Goal: Transaction & Acquisition: Purchase product/service

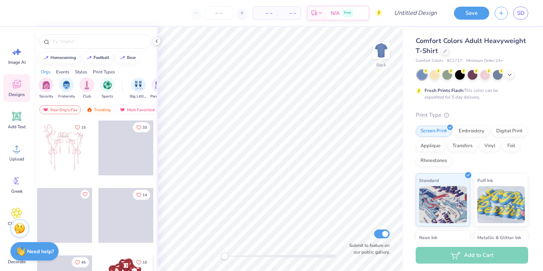
click at [443, 46] on div "Comfort Colors Adult Heavyweight T-Shirt" at bounding box center [472, 46] width 112 height 20
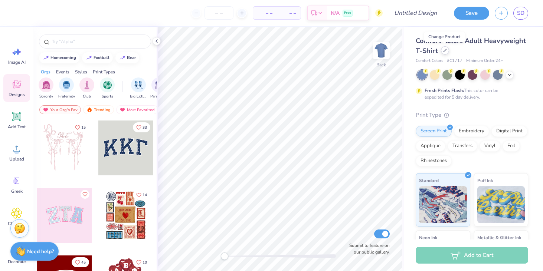
click at [445, 52] on icon at bounding box center [445, 51] width 4 height 4
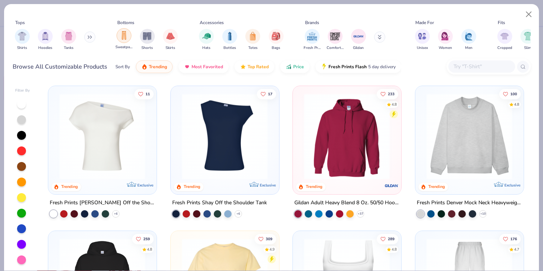
click at [125, 38] on img "filter for Sweatpants" at bounding box center [124, 35] width 8 height 9
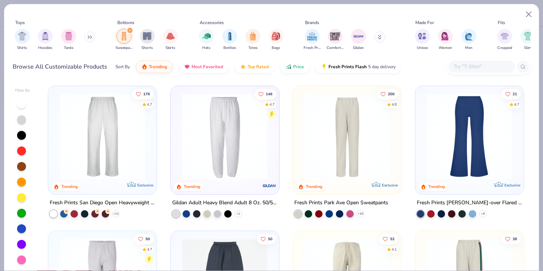
click at [301, 74] on div "Sort By Trending Most Favorited Top Rated Price Fresh Prints Flash 5 day delive…" at bounding box center [258, 66] width 286 height 21
click at [298, 69] on button "Price" at bounding box center [294, 65] width 29 height 13
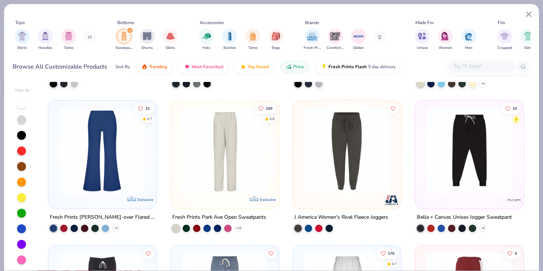
scroll to position [270, 0]
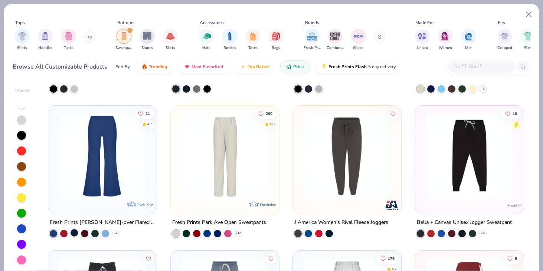
click at [73, 236] on div at bounding box center [74, 232] width 7 height 7
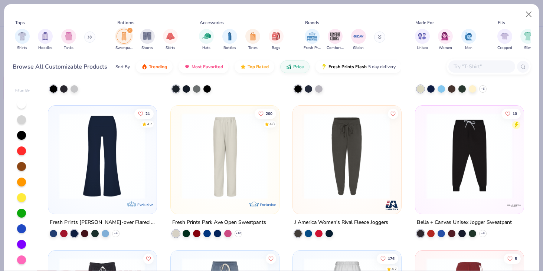
click at [107, 195] on img at bounding box center [102, 156] width 93 height 86
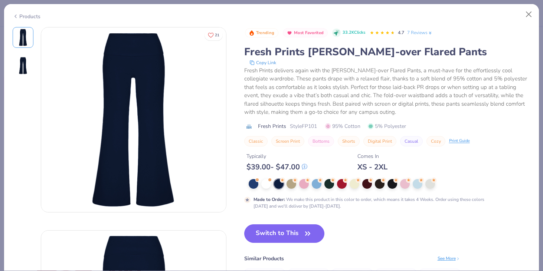
click at [28, 16] on div "Products" at bounding box center [27, 17] width 28 height 8
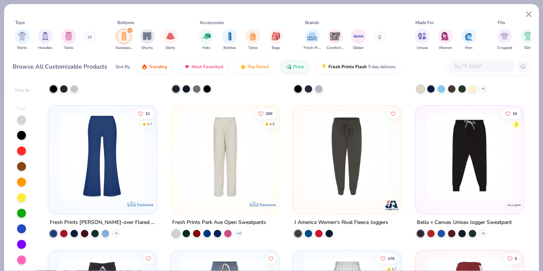
click at [235, 151] on img at bounding box center [224, 156] width 93 height 86
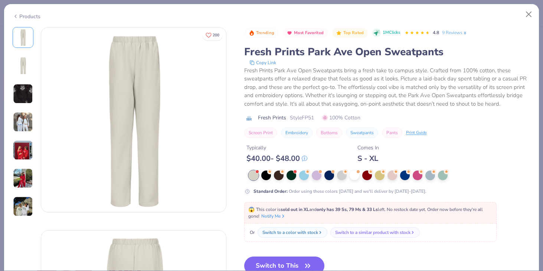
click at [32, 13] on div "Products" at bounding box center [27, 17] width 28 height 8
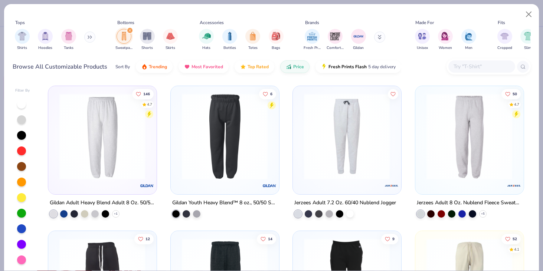
click at [119, 138] on img at bounding box center [102, 137] width 93 height 86
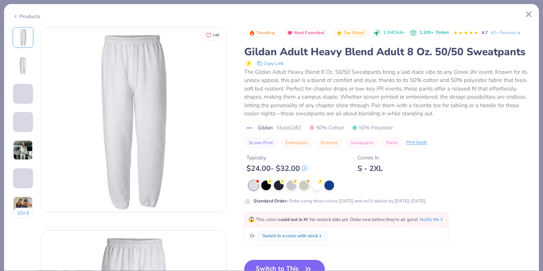
click at [36, 15] on div "Products" at bounding box center [27, 17] width 28 height 8
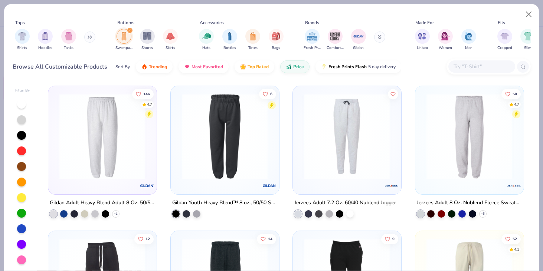
click at [128, 35] on div "filter for Sweatpants" at bounding box center [124, 36] width 15 height 15
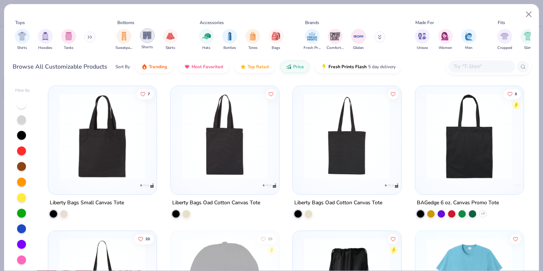
click at [145, 35] on img "filter for Shorts" at bounding box center [147, 35] width 9 height 9
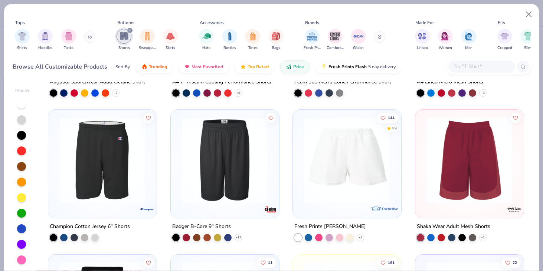
scroll to position [273, 0]
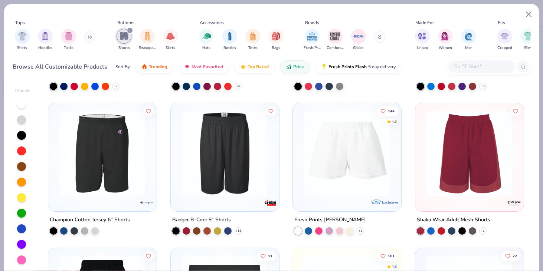
click at [329, 170] on img at bounding box center [346, 154] width 93 height 86
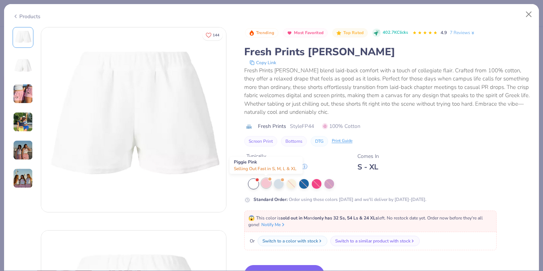
click at [265, 184] on div at bounding box center [266, 184] width 10 height 10
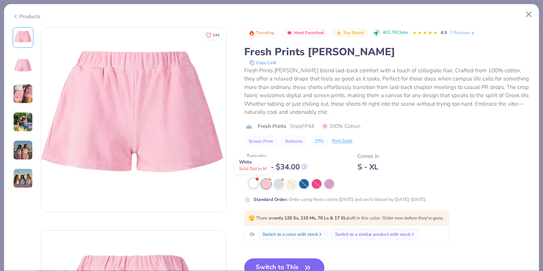
click at [256, 186] on div at bounding box center [254, 184] width 10 height 10
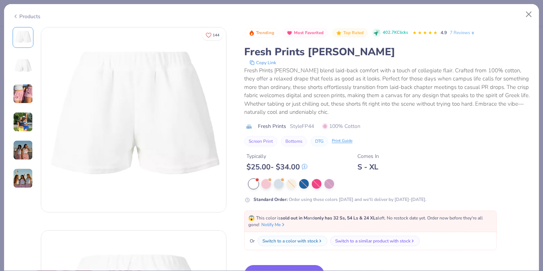
click at [36, 17] on div "Products" at bounding box center [27, 17] width 28 height 8
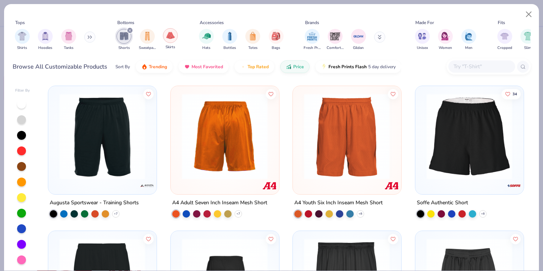
click at [171, 40] on div "filter for Skirts" at bounding box center [170, 35] width 15 height 15
click at [149, 33] on img "filter for Shorts" at bounding box center [147, 36] width 9 height 9
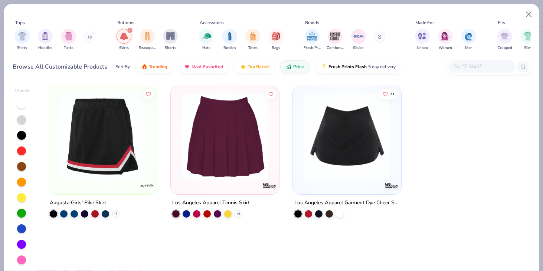
click at [127, 31] on div "filter for Skirts" at bounding box center [130, 30] width 7 height 7
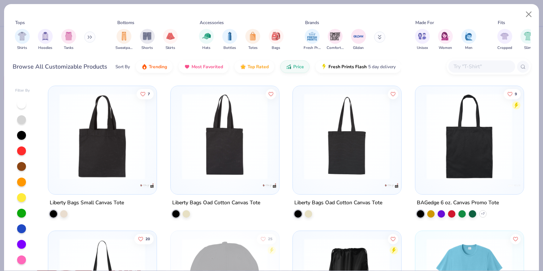
click at [168, 28] on div "Sweatpants Shorts Skirts" at bounding box center [147, 39] width 66 height 27
click at [168, 33] on img "filter for Skirts" at bounding box center [170, 35] width 9 height 9
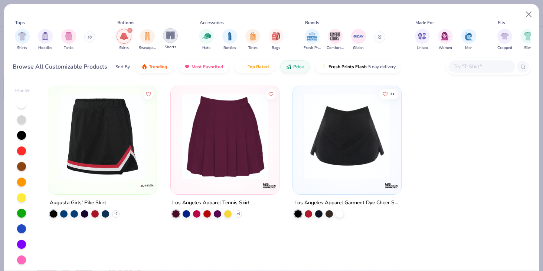
click at [172, 39] on img "filter for Shorts" at bounding box center [170, 35] width 9 height 9
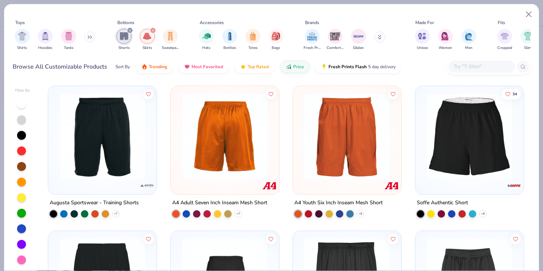
click at [132, 32] on div "filter for Shorts" at bounding box center [130, 30] width 7 height 7
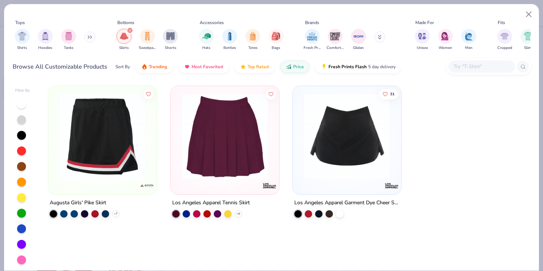
click at [130, 30] on icon "filter for Skirts" at bounding box center [129, 30] width 3 height 3
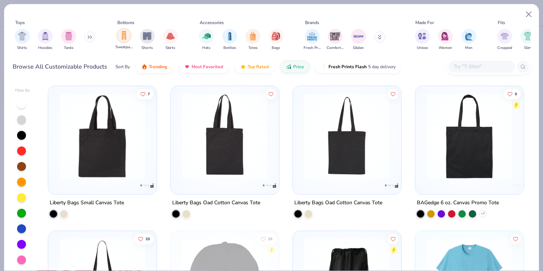
click at [125, 36] on img "filter for Sweatpants" at bounding box center [124, 35] width 8 height 9
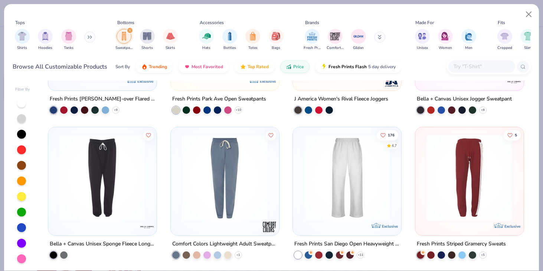
scroll to position [382, 0]
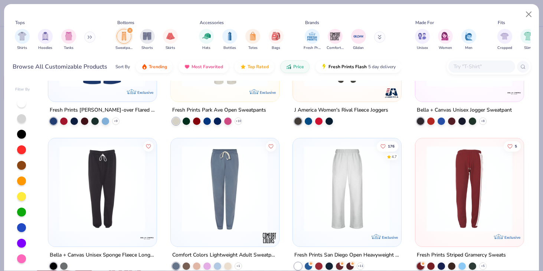
click at [332, 200] on img at bounding box center [346, 189] width 93 height 86
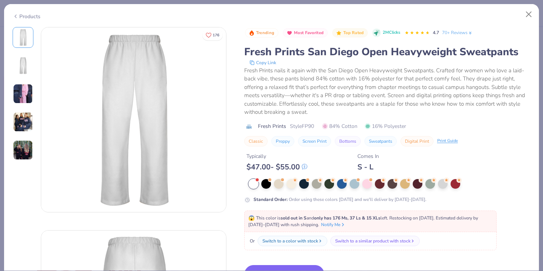
click at [29, 95] on img at bounding box center [23, 94] width 20 height 20
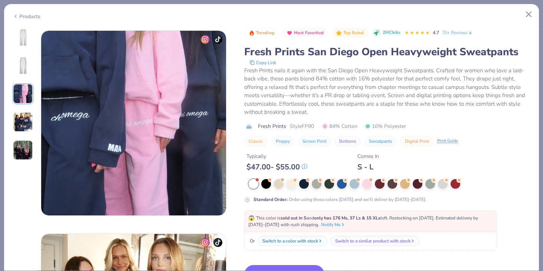
scroll to position [407, 0]
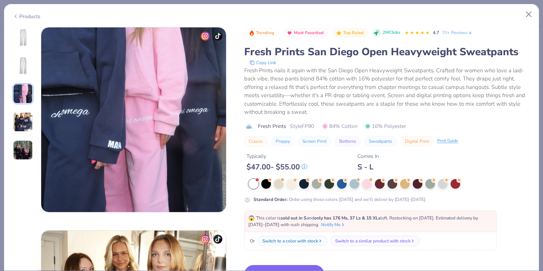
click at [21, 108] on div at bounding box center [23, 94] width 21 height 134
click at [26, 14] on div "Products" at bounding box center [27, 17] width 28 height 8
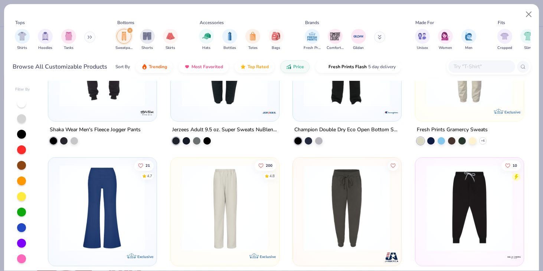
scroll to position [217, 0]
click at [211, 204] on img at bounding box center [224, 209] width 93 height 86
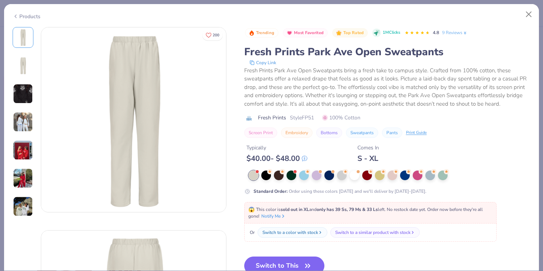
click at [31, 17] on div "Products" at bounding box center [27, 17] width 28 height 8
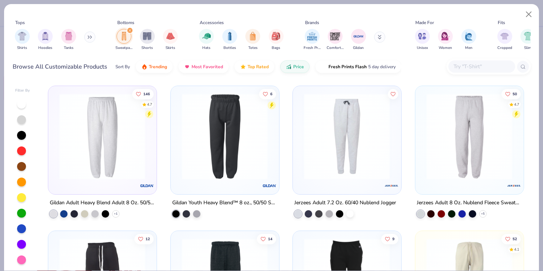
click at [146, 118] on img at bounding box center [102, 137] width 93 height 86
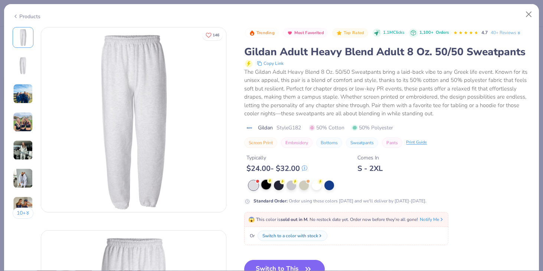
click at [265, 183] on div at bounding box center [266, 185] width 10 height 10
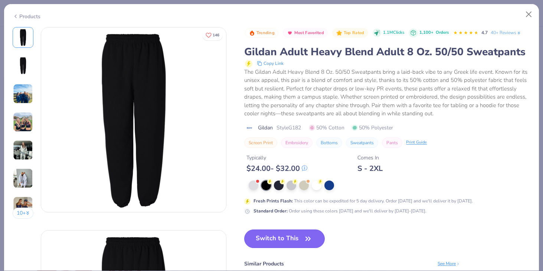
click at [275, 243] on button "Switch to This" at bounding box center [284, 239] width 81 height 19
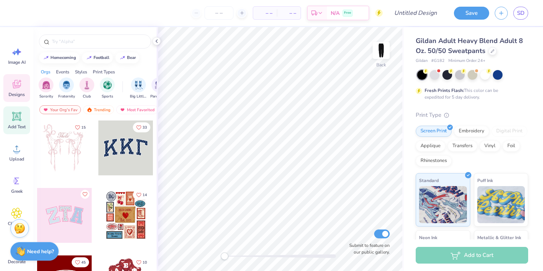
click at [15, 123] on div "Add Text" at bounding box center [16, 121] width 27 height 28
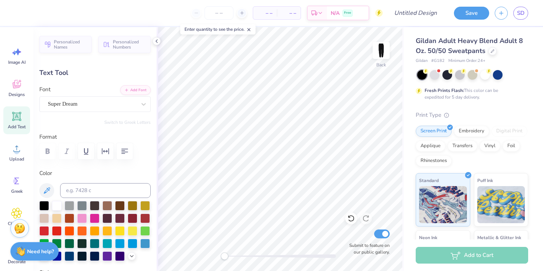
type input "90.6"
type textarea "T"
type textarea "First & Forever"
click at [135, 257] on div at bounding box center [132, 256] width 8 height 8
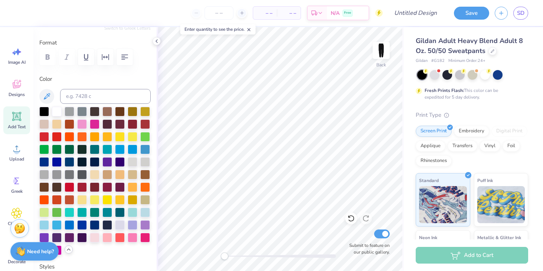
scroll to position [97, 0]
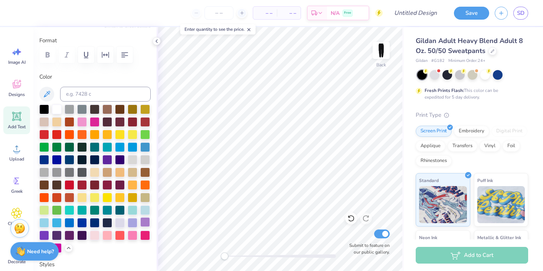
click at [147, 222] on div at bounding box center [145, 223] width 10 height 10
type input "0.0"
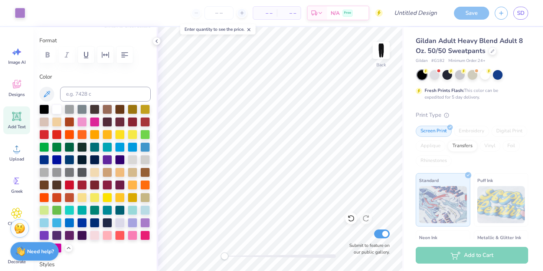
type input "2.45"
type input "22.95"
type input "1.59"
type input "0.0"
click at [219, 14] on input "number" at bounding box center [219, 12] width 29 height 13
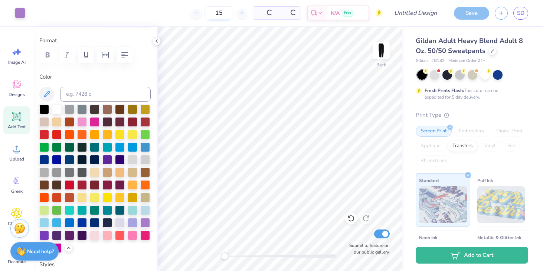
type input "1"
type input "24"
type input "6.83"
type input "90.6"
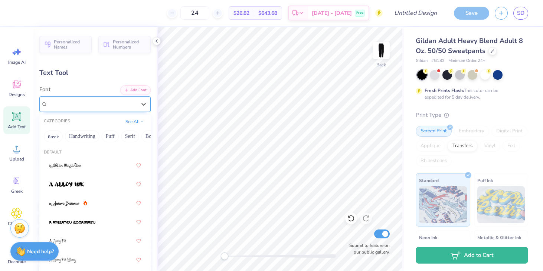
click at [104, 100] on div "Super Dream" at bounding box center [92, 104] width 90 height 12
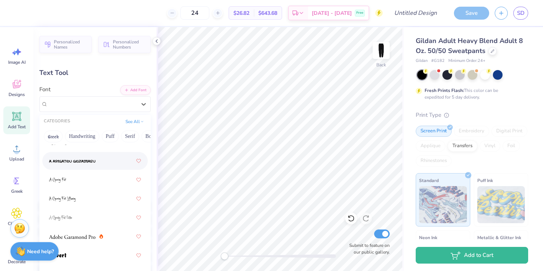
scroll to position [41, 0]
click at [80, 163] on div at bounding box center [68, 163] width 38 height 8
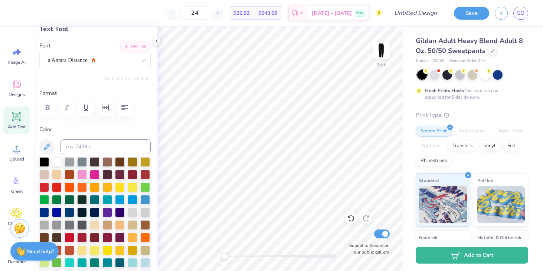
scroll to position [50, 0]
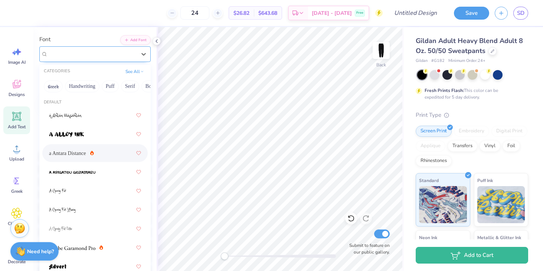
click at [101, 56] on div "a Antara Distance" at bounding box center [92, 54] width 90 height 12
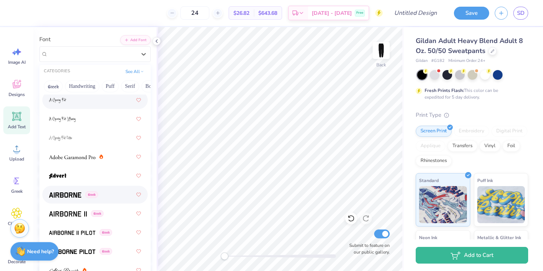
scroll to position [97, 0]
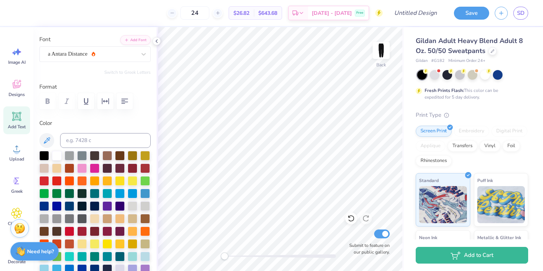
type input "2.88"
type input "14.78"
type input "9.80"
type input "0.0"
click at [16, 115] on icon at bounding box center [16, 116] width 7 height 7
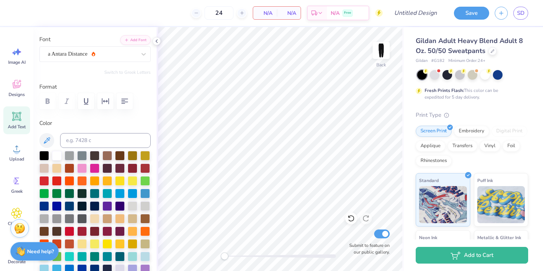
type input "7.73"
type input "2.24"
type input "19.88"
type textarea "T"
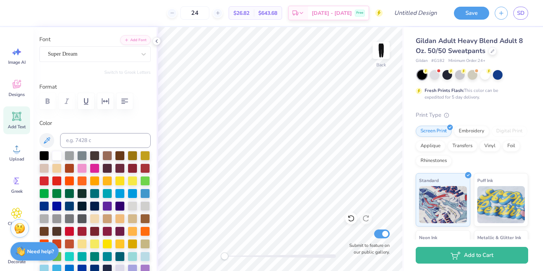
type textarea "d"
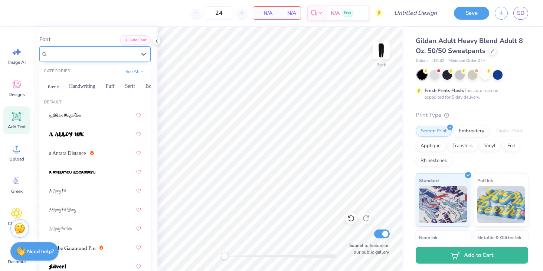
click at [81, 50] on div "Super Dream" at bounding box center [92, 54] width 90 height 12
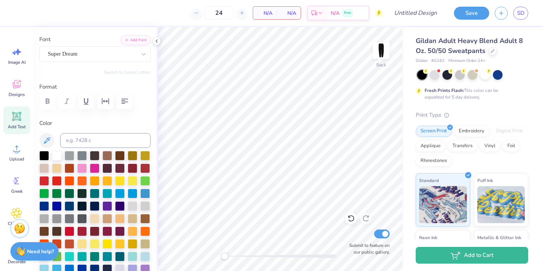
click at [15, 121] on icon at bounding box center [16, 116] width 11 height 11
type textarea "T"
type textarea "Delta Epsilon Beta"
type input "7.63"
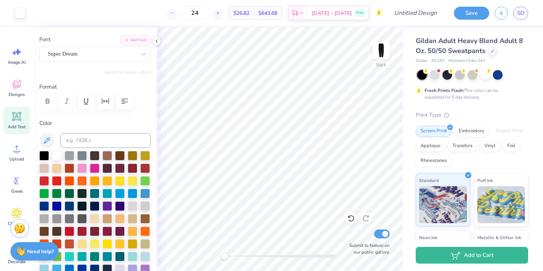
type input "0.83"
type input "20.58"
type input "90.3"
type input "0.85"
type input "7.63"
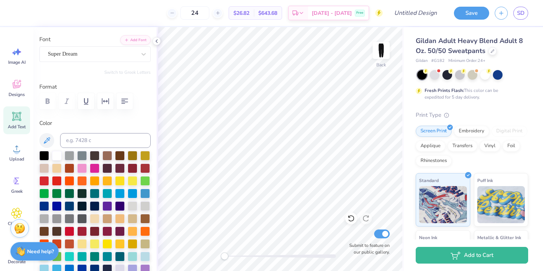
type input "6.67"
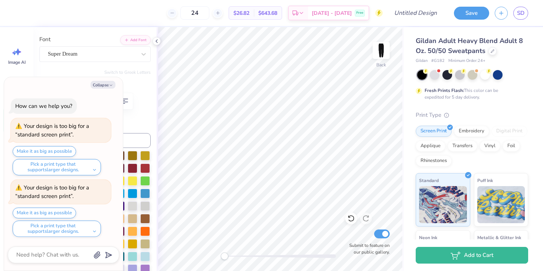
type textarea "x"
click at [52, 215] on button "Make it as big as possible" at bounding box center [44, 213] width 63 height 11
type input "2.01"
type input "18.00"
type input "9.27"
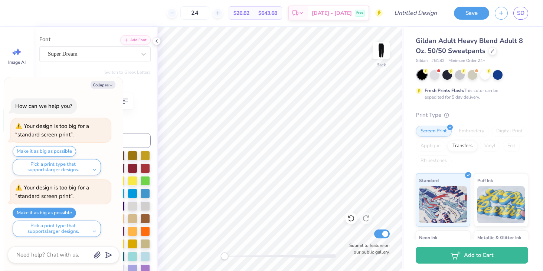
type textarea "x"
type input "0.0"
type textarea "x"
type input "90.3"
click at [110, 83] on icon "button" at bounding box center [111, 85] width 4 height 4
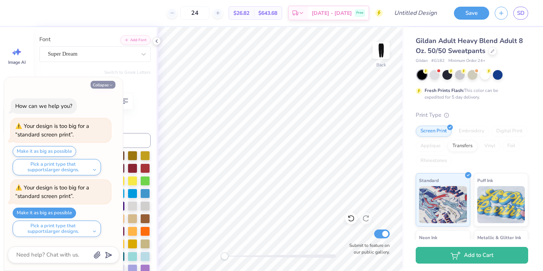
type textarea "x"
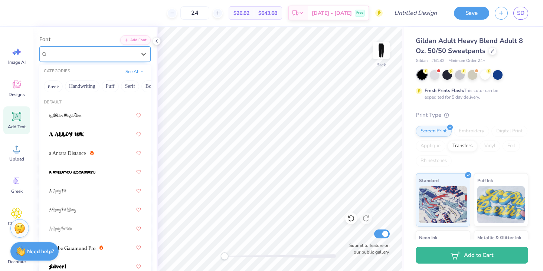
click at [112, 55] on div "Super Dream" at bounding box center [92, 54] width 90 height 12
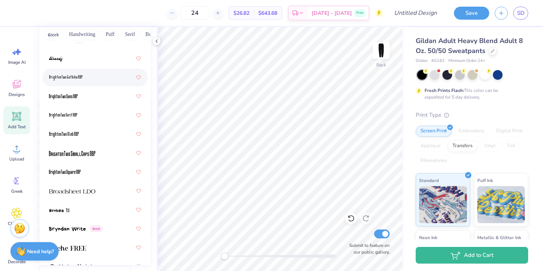
scroll to position [763, 0]
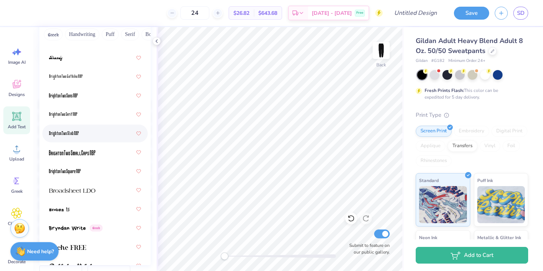
click at [98, 135] on div at bounding box center [95, 133] width 92 height 13
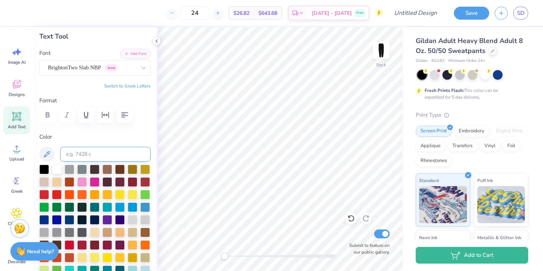
scroll to position [13, 0]
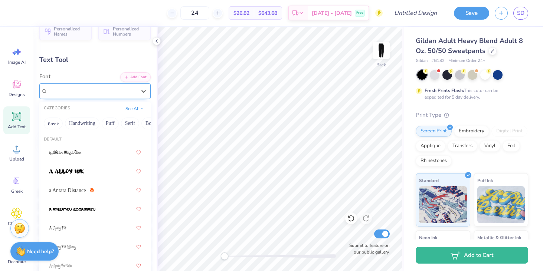
click at [94, 90] on div "BrightonTwo Slab NBP Greek" at bounding box center [92, 91] width 90 height 12
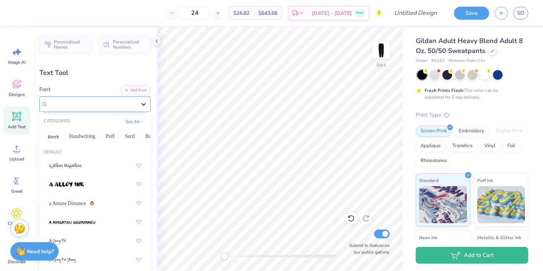
click at [143, 102] on icon at bounding box center [143, 104] width 7 height 7
click at [104, 187] on div at bounding box center [95, 184] width 92 height 13
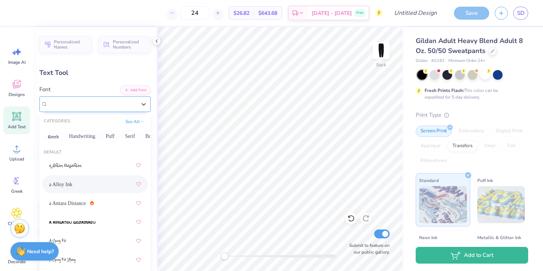
click at [131, 110] on div "a Alloy Ink" at bounding box center [94, 105] width 111 height 16
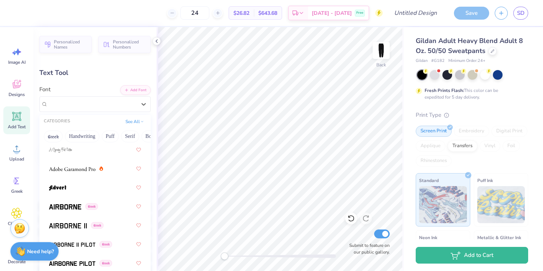
scroll to position [140, 0]
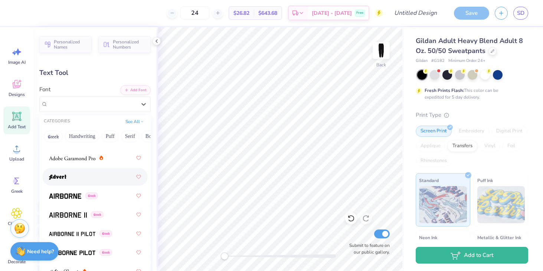
click at [70, 177] on div at bounding box center [95, 176] width 92 height 13
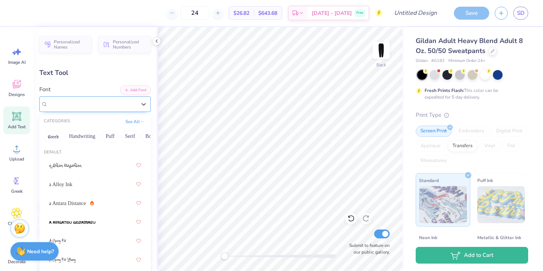
click at [107, 107] on div "Advert" at bounding box center [92, 104] width 90 height 12
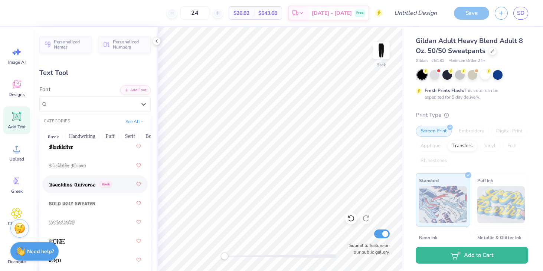
scroll to position [587, 0]
click at [71, 153] on div at bounding box center [95, 146] width 92 height 13
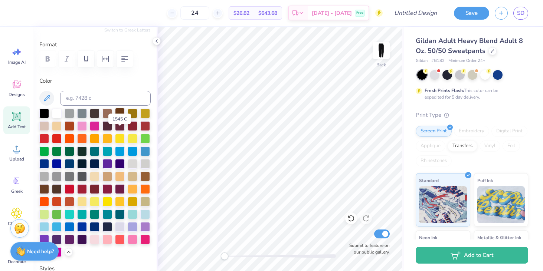
scroll to position [0, 0]
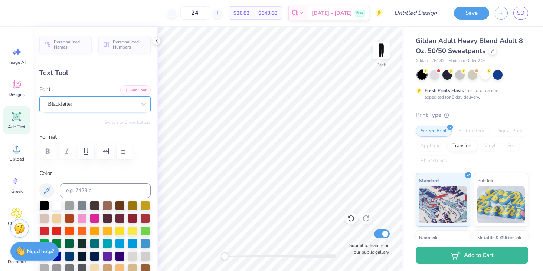
click at [112, 108] on div "Blackletter" at bounding box center [92, 104] width 90 height 12
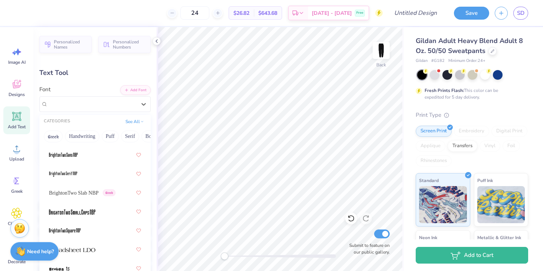
scroll to position [797, 0]
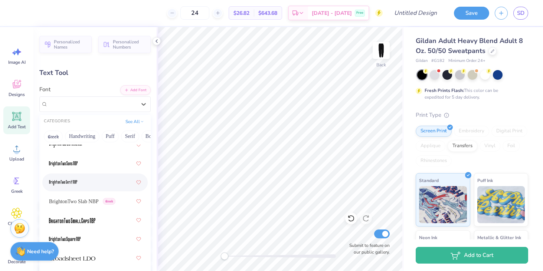
click at [94, 188] on div at bounding box center [95, 182] width 92 height 13
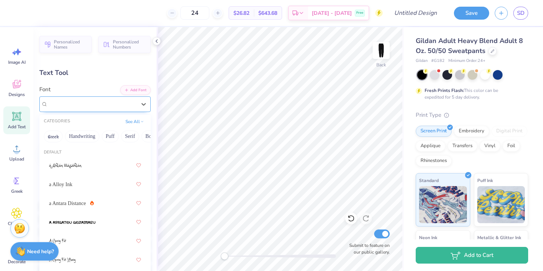
click at [105, 103] on div "BrightonTwo Serif NBP Greek" at bounding box center [92, 104] width 90 height 12
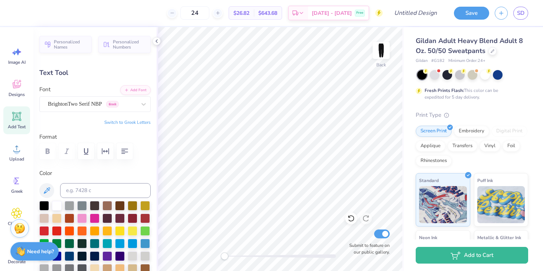
click at [355, 253] on div "Back Submit to feature on our public gallery." at bounding box center [280, 149] width 247 height 244
type input "1.80"
type input "8.73"
type input "13.91"
type input "90.3"
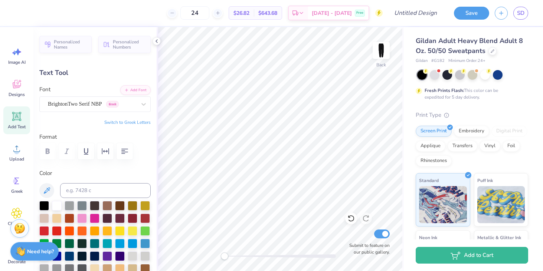
type input "3.67"
type input "0.0"
click at [45, 253] on strong "Need help?" at bounding box center [40, 250] width 27 height 7
type textarea "x"
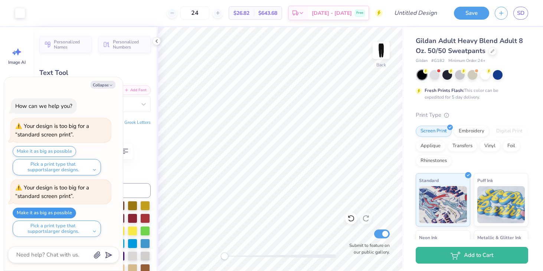
click at [56, 210] on button "Make it as big as possible" at bounding box center [44, 213] width 63 height 11
type input "13.91"
type textarea "x"
type input "90.3"
type textarea "x"
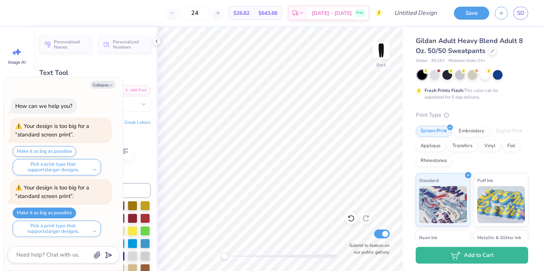
type input "0.0"
type textarea "x"
type input "90.3"
click at [105, 82] on button "Collapse" at bounding box center [103, 85] width 25 height 8
type textarea "x"
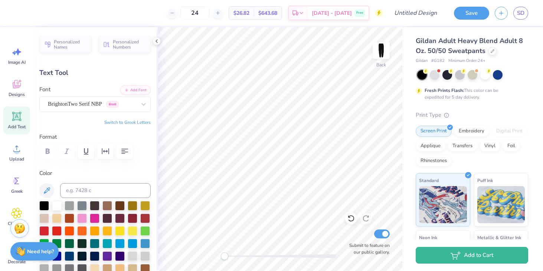
scroll to position [1, 0]
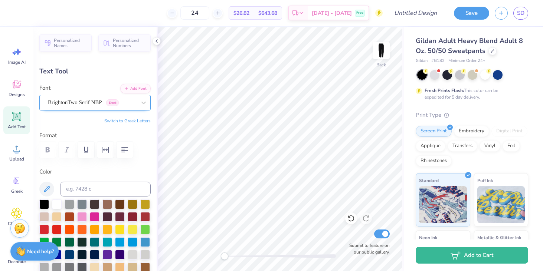
click at [130, 105] on div "BrightonTwo Serif NBP Greek" at bounding box center [92, 103] width 90 height 12
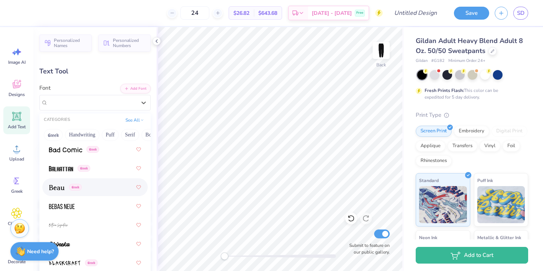
scroll to position [412, 0]
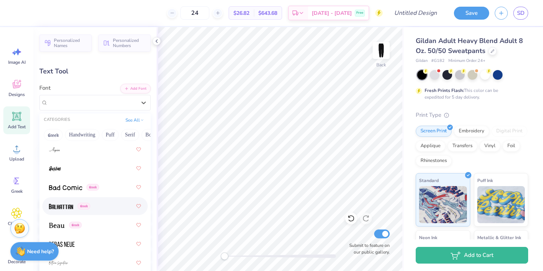
click at [108, 204] on div "Greek" at bounding box center [95, 206] width 92 height 13
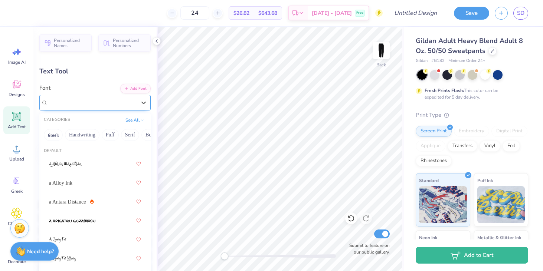
click at [101, 103] on div "Balhattan Greek" at bounding box center [92, 103] width 90 height 12
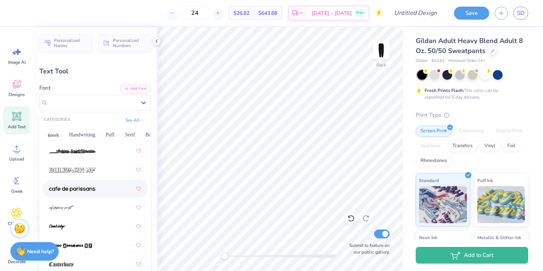
scroll to position [1014, 0]
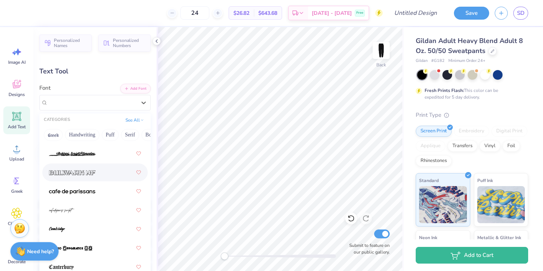
click at [105, 170] on div at bounding box center [95, 172] width 92 height 13
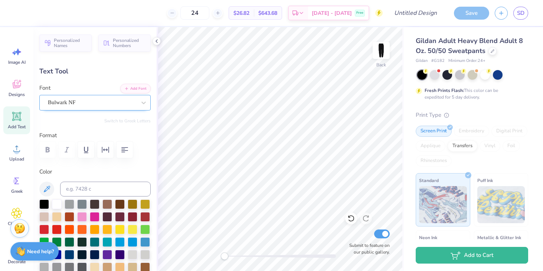
click at [104, 102] on div "Bulwark NF" at bounding box center [92, 103] width 90 height 12
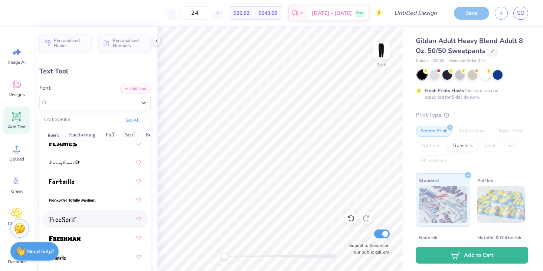
scroll to position [2266, 0]
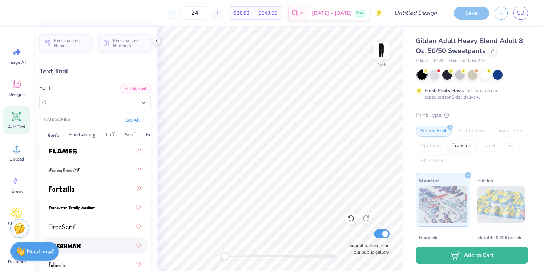
click at [110, 246] on div at bounding box center [95, 245] width 92 height 13
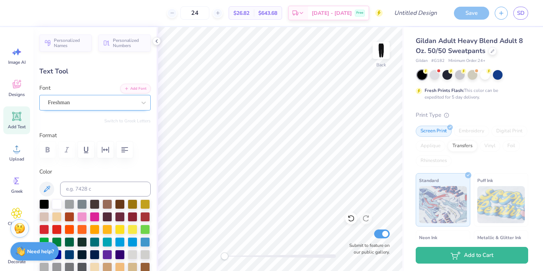
click at [114, 106] on div "Freshman" at bounding box center [92, 103] width 90 height 12
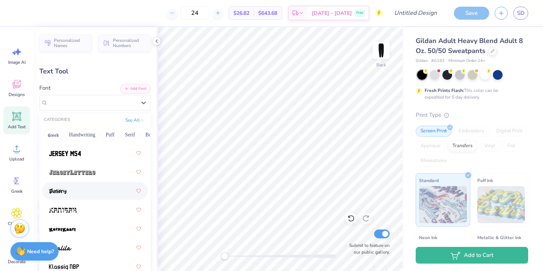
scroll to position [2890, 0]
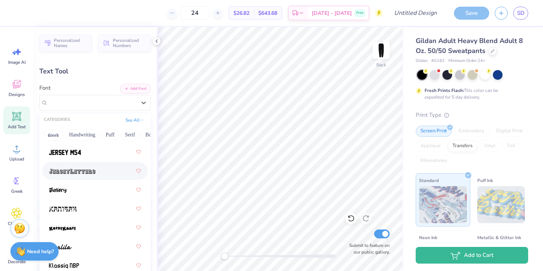
click at [75, 175] on div at bounding box center [95, 170] width 92 height 13
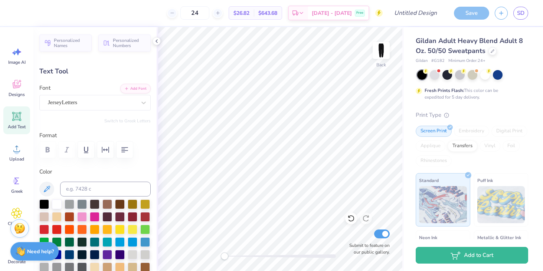
type input "0.0"
click at [19, 13] on div at bounding box center [20, 12] width 10 height 10
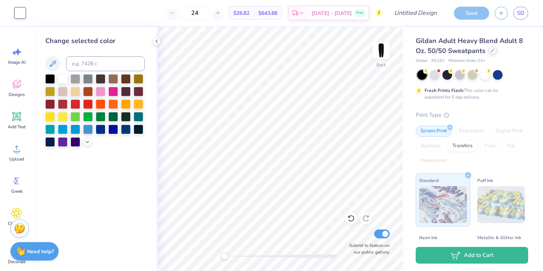
click at [491, 50] on icon at bounding box center [493, 51] width 4 height 4
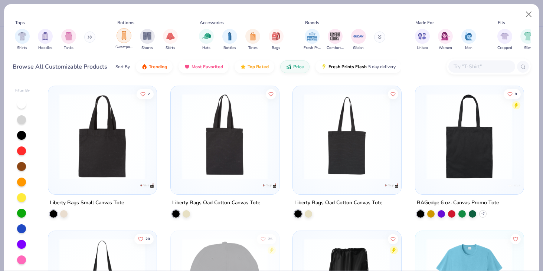
click at [124, 36] on img "filter for Sweatpants" at bounding box center [124, 35] width 8 height 9
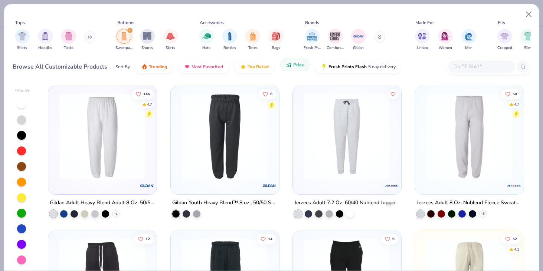
click at [298, 68] on span "Price" at bounding box center [298, 65] width 11 height 6
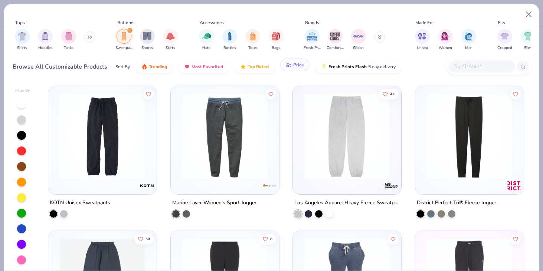
click at [298, 68] on span "Price" at bounding box center [298, 65] width 11 height 6
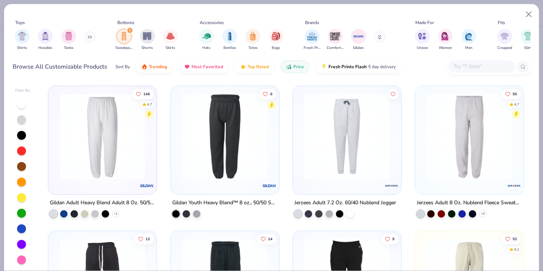
drag, startPoint x: 299, startPoint y: 62, endPoint x: 300, endPoint y: 274, distance: 212.0
click at [300, 271] on html "Art colors 24 $26.82 Per Item $643.68 Total Est. Delivery [DATE] - [DATE] Free …" at bounding box center [271, 135] width 543 height 271
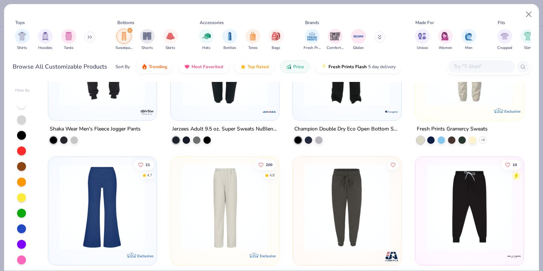
scroll to position [239, 0]
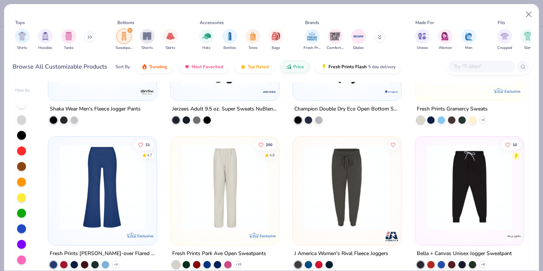
click at [118, 188] on img at bounding box center [102, 187] width 93 height 86
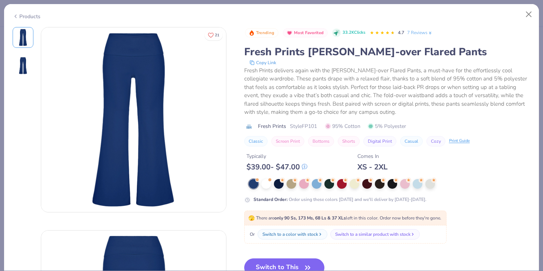
click at [35, 13] on div "Products" at bounding box center [27, 17] width 28 height 8
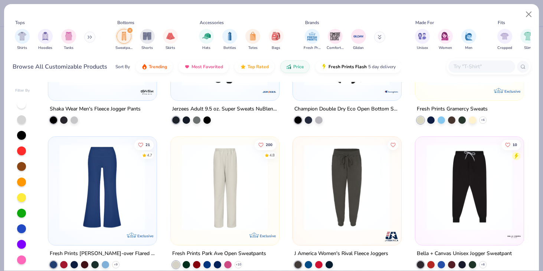
click at [246, 215] on img at bounding box center [224, 187] width 93 height 86
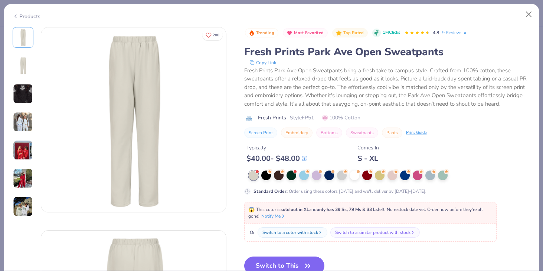
click at [38, 12] on div "Products" at bounding box center [271, 13] width 535 height 19
click at [21, 17] on div "Products" at bounding box center [27, 17] width 28 height 8
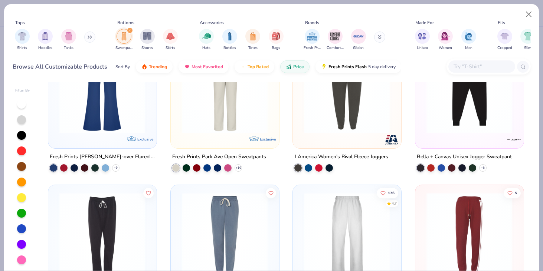
scroll to position [275, 0]
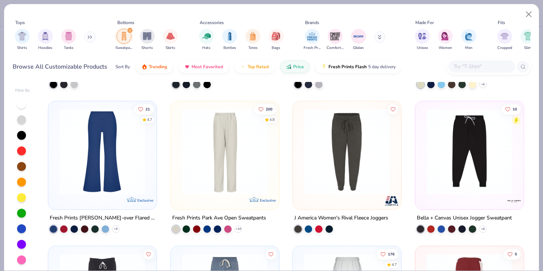
click at [200, 134] on img at bounding box center [224, 152] width 93 height 86
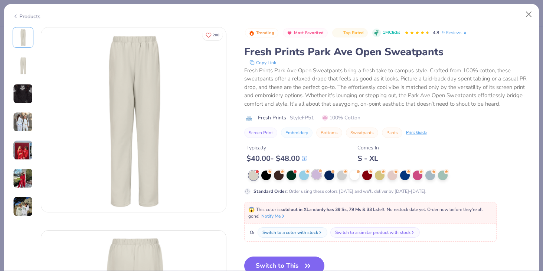
click at [318, 178] on div at bounding box center [317, 175] width 10 height 10
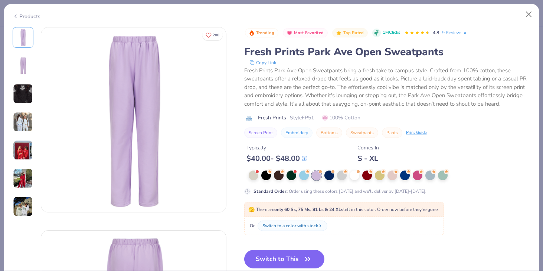
click at [22, 122] on img at bounding box center [23, 122] width 20 height 20
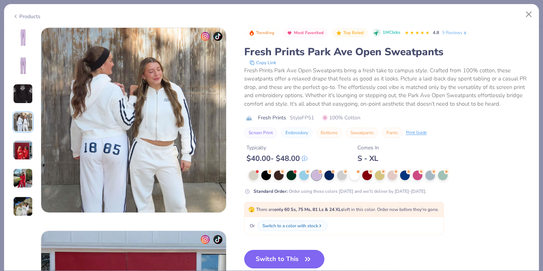
scroll to position [610, 0]
click at [14, 58] on img at bounding box center [23, 66] width 18 height 18
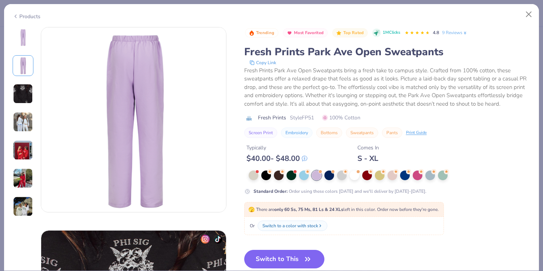
click at [18, 35] on img at bounding box center [23, 38] width 18 height 18
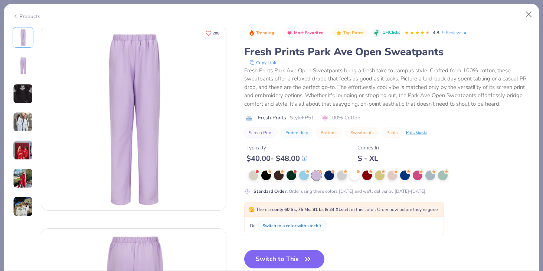
scroll to position [0, 0]
click at [24, 200] on img at bounding box center [23, 207] width 20 height 20
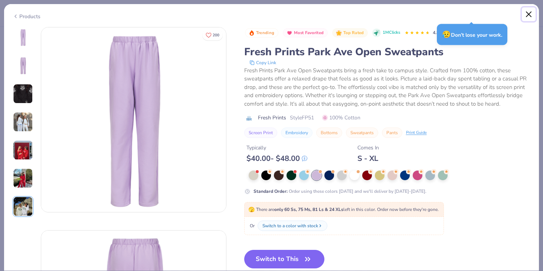
click at [525, 13] on button "Close" at bounding box center [529, 14] width 14 height 14
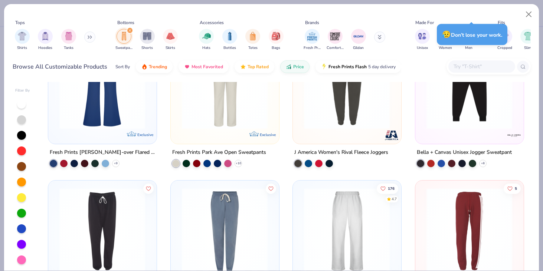
scroll to position [353, 0]
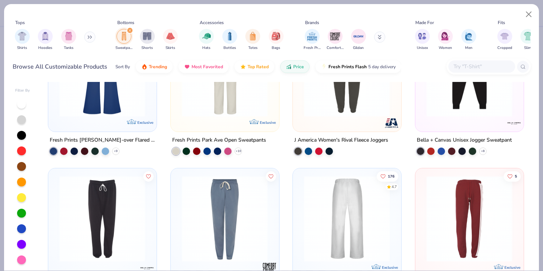
click at [359, 199] on img at bounding box center [346, 219] width 93 height 86
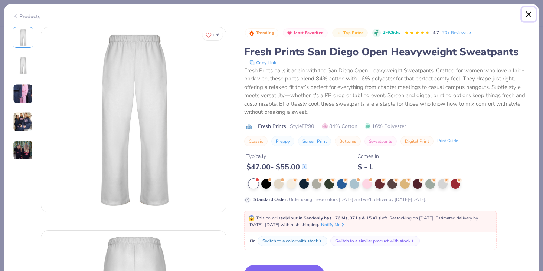
click at [531, 17] on button "Close" at bounding box center [529, 14] width 14 height 14
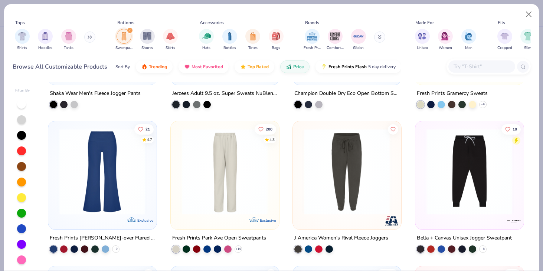
scroll to position [254, 0]
click at [245, 169] on img at bounding box center [224, 172] width 93 height 86
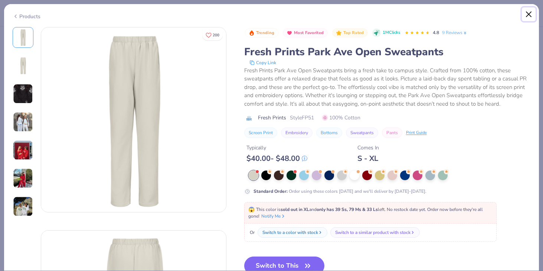
click at [530, 11] on button "Close" at bounding box center [529, 14] width 14 height 14
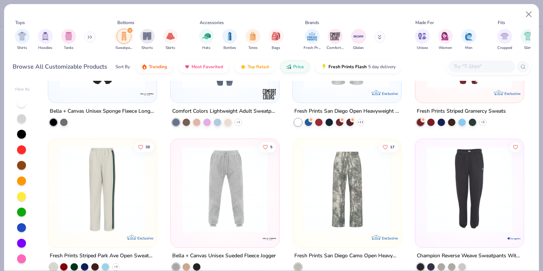
scroll to position [523, 0]
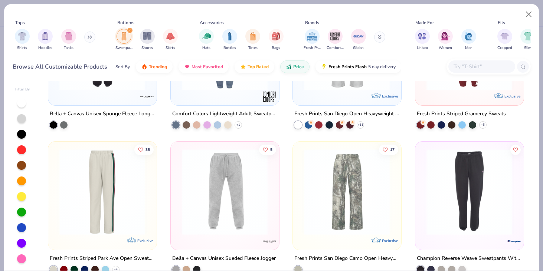
click at [329, 196] on img at bounding box center [346, 192] width 93 height 86
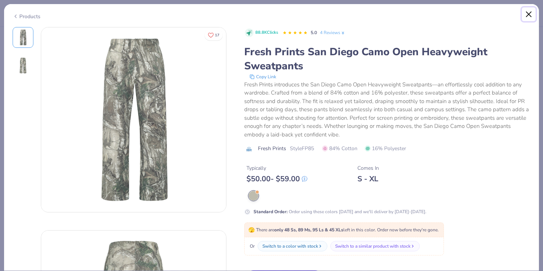
click at [529, 16] on button "Close" at bounding box center [529, 14] width 14 height 14
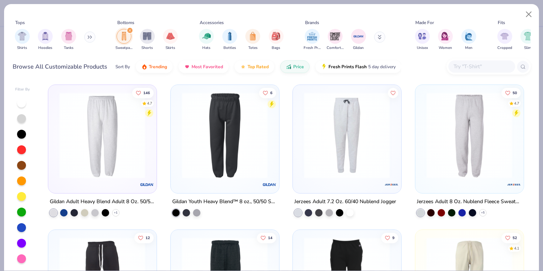
click at [140, 148] on img at bounding box center [102, 135] width 93 height 86
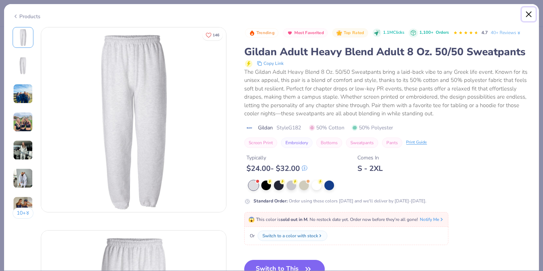
click at [528, 14] on button "Close" at bounding box center [529, 14] width 14 height 14
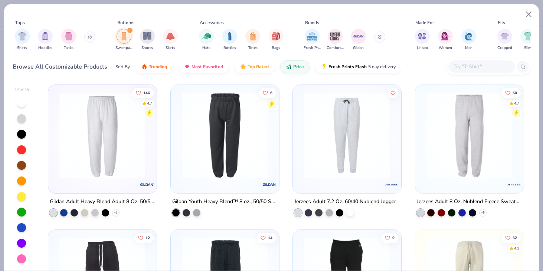
click at [227, 123] on img at bounding box center [224, 135] width 93 height 86
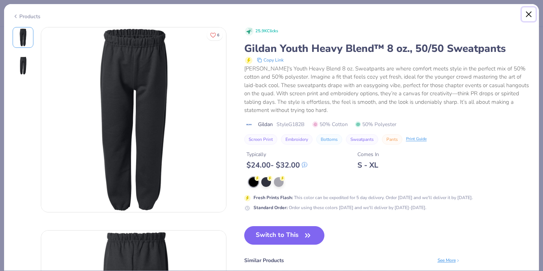
click at [533, 14] on button "Close" at bounding box center [529, 14] width 14 height 14
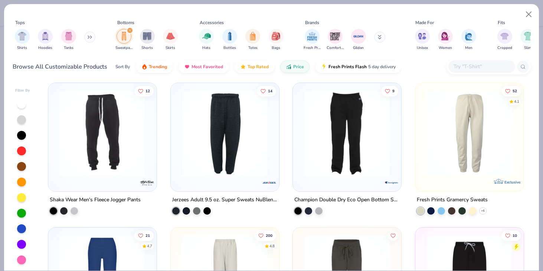
scroll to position [150, 0]
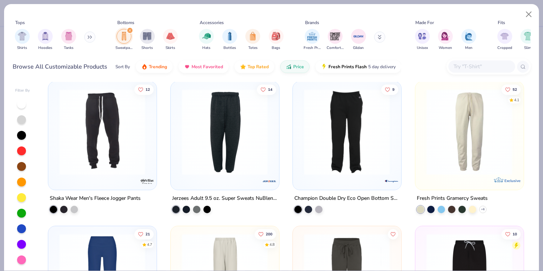
click at [456, 156] on img at bounding box center [469, 132] width 93 height 86
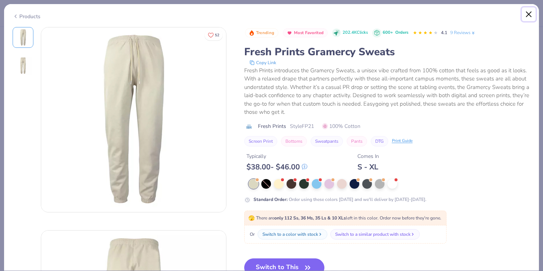
click at [531, 9] on button "Close" at bounding box center [529, 14] width 14 height 14
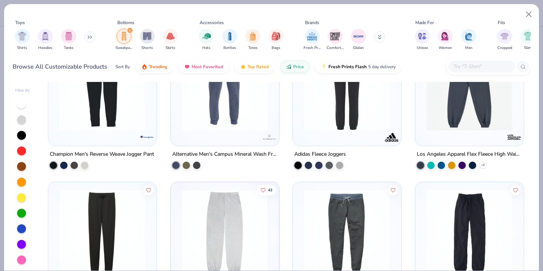
scroll to position [766, 0]
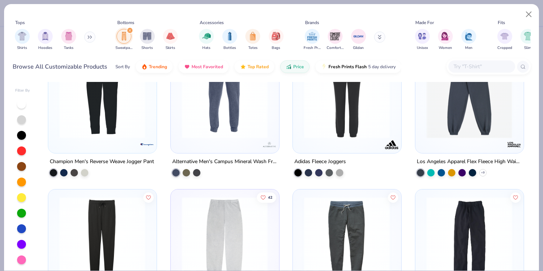
click at [465, 124] on img at bounding box center [469, 95] width 93 height 86
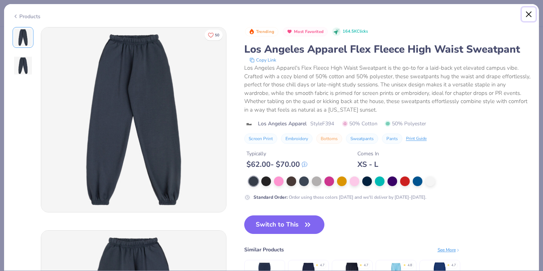
click at [526, 8] on button "Close" at bounding box center [529, 14] width 14 height 14
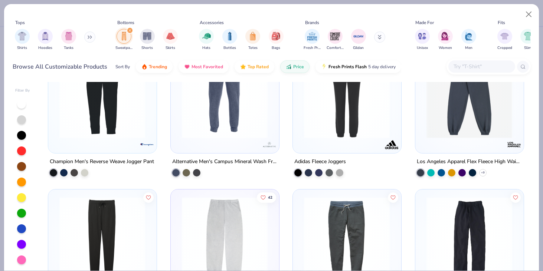
scroll to position [828, 0]
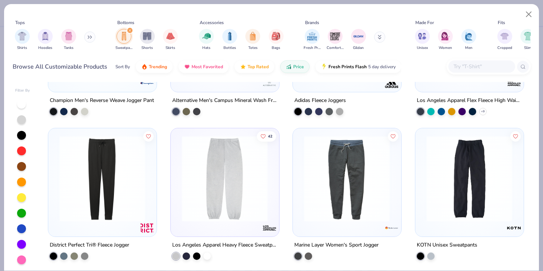
click at [210, 195] on img at bounding box center [224, 179] width 93 height 86
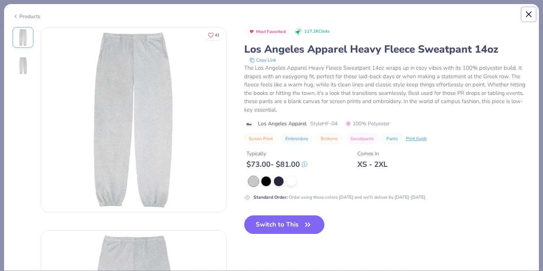
click at [531, 13] on button "Close" at bounding box center [529, 14] width 14 height 14
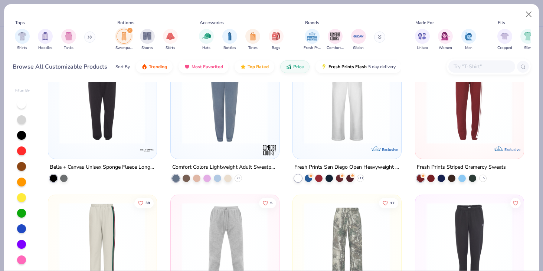
scroll to position [430, 0]
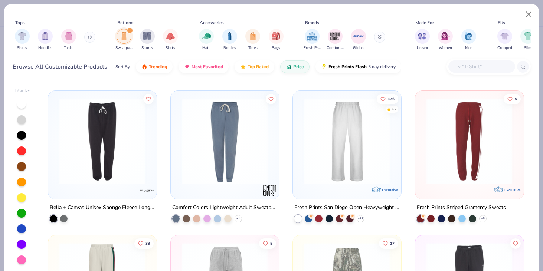
click at [377, 169] on img at bounding box center [346, 141] width 93 height 86
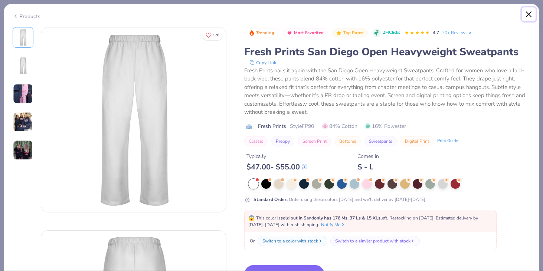
click at [528, 15] on button "Close" at bounding box center [529, 14] width 14 height 14
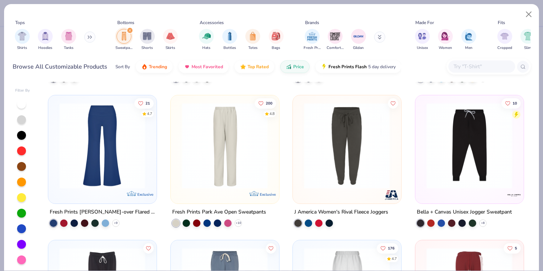
scroll to position [281, 0]
click at [225, 140] on img at bounding box center [224, 146] width 93 height 86
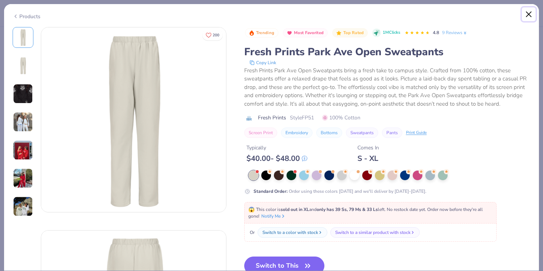
click at [531, 10] on button "Close" at bounding box center [529, 14] width 14 height 14
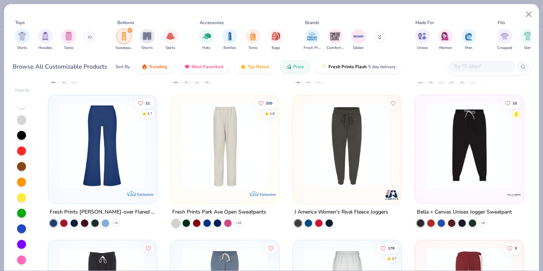
click at [117, 147] on img at bounding box center [102, 146] width 93 height 86
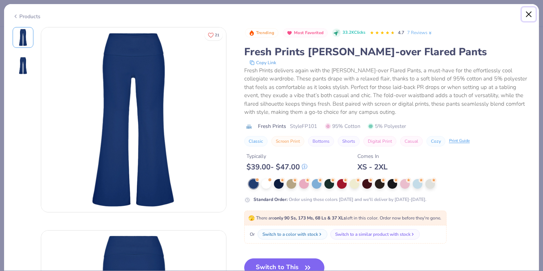
click at [533, 15] on button "Close" at bounding box center [529, 14] width 14 height 14
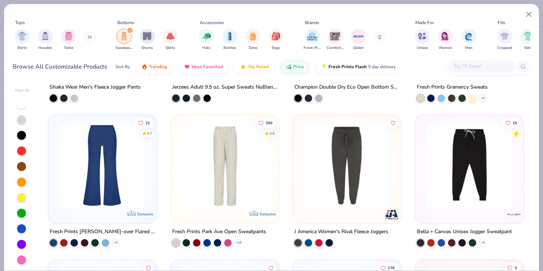
scroll to position [264, 0]
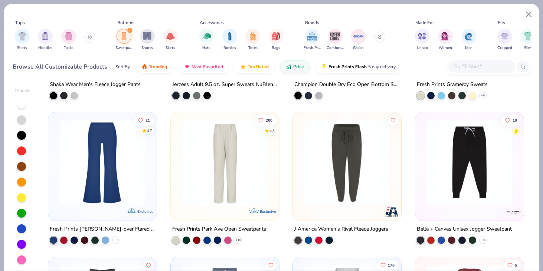
click at [128, 161] on img at bounding box center [102, 163] width 93 height 86
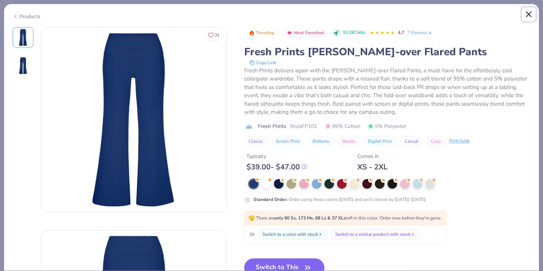
click at [531, 15] on button "Close" at bounding box center [529, 14] width 14 height 14
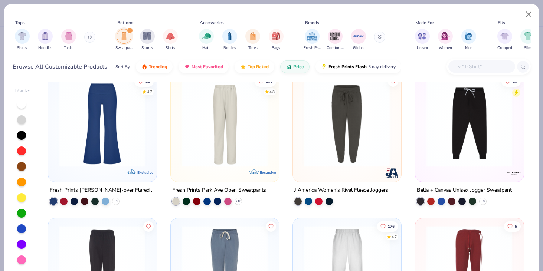
scroll to position [301, 0]
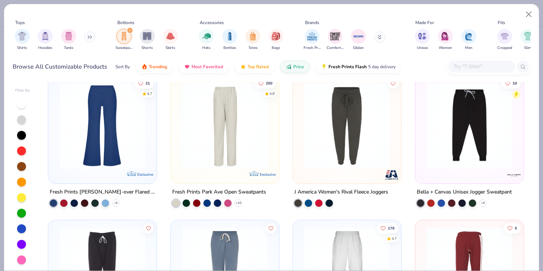
click at [118, 167] on img at bounding box center [102, 126] width 93 height 86
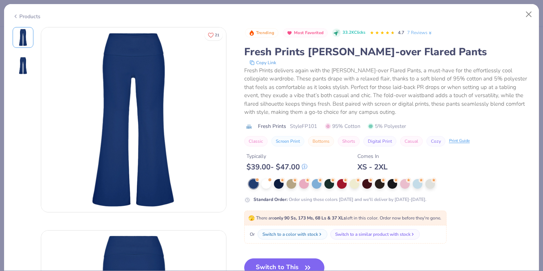
scroll to position [5, 0]
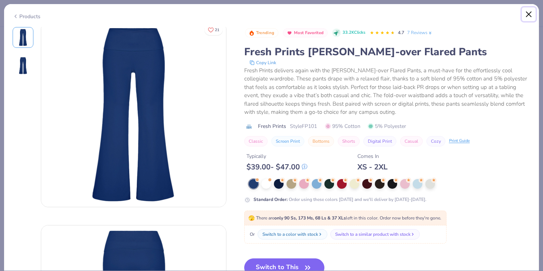
click at [530, 16] on button "Close" at bounding box center [529, 14] width 14 height 14
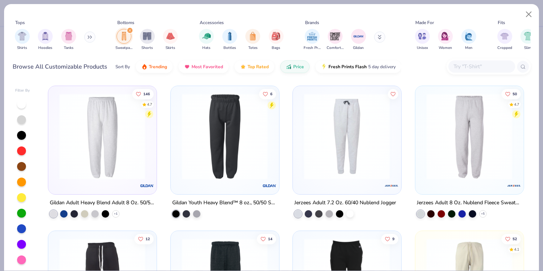
click at [92, 127] on img at bounding box center [102, 137] width 93 height 86
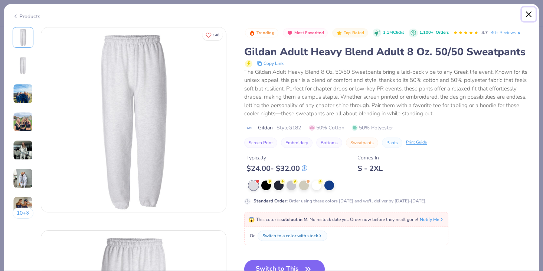
click at [528, 18] on button "Close" at bounding box center [529, 14] width 14 height 14
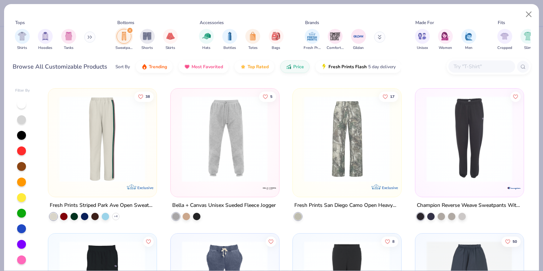
scroll to position [577, 0]
click at [119, 159] on img at bounding box center [102, 140] width 93 height 86
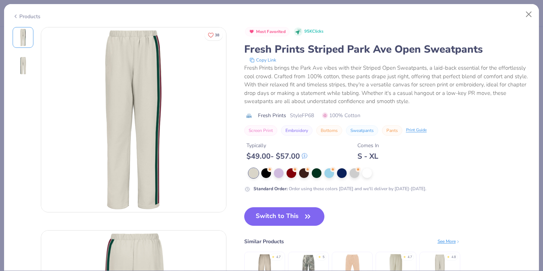
click at [273, 174] on div at bounding box center [390, 174] width 282 height 10
click at [277, 174] on div at bounding box center [279, 173] width 10 height 10
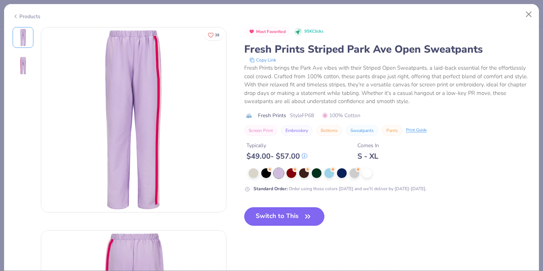
click at [26, 62] on img at bounding box center [23, 66] width 18 height 18
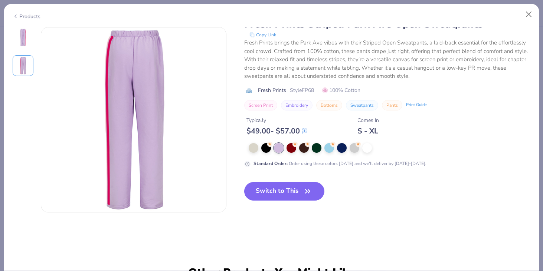
click at [22, 45] on img at bounding box center [23, 38] width 18 height 18
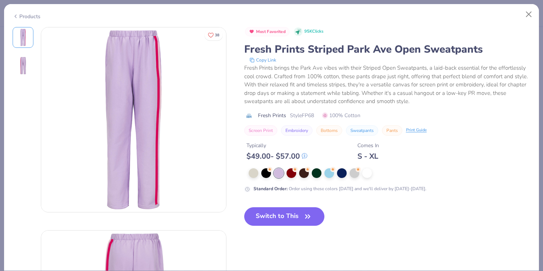
click at [26, 63] on img at bounding box center [23, 66] width 18 height 18
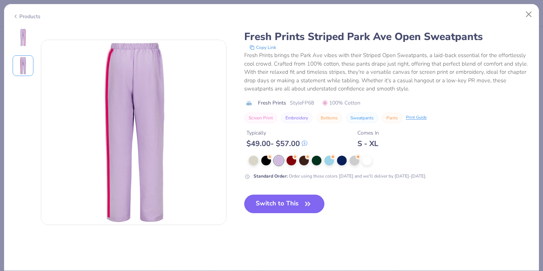
scroll to position [203, 0]
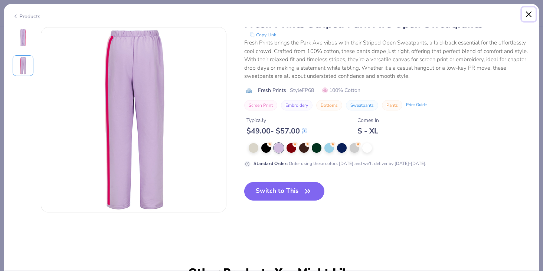
click at [530, 9] on button "Close" at bounding box center [529, 14] width 14 height 14
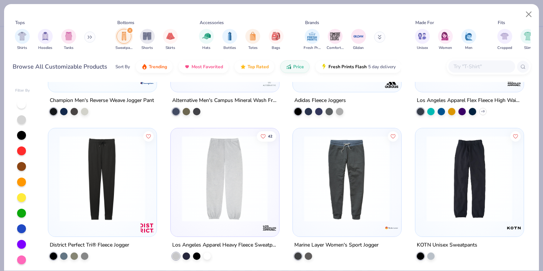
scroll to position [1, 0]
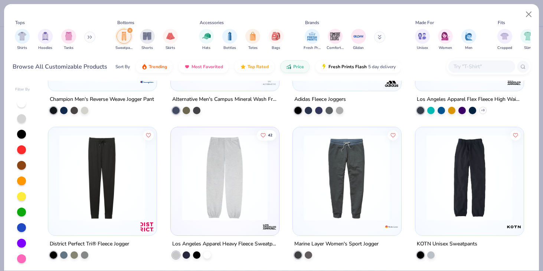
click at [368, 180] on img at bounding box center [346, 178] width 93 height 86
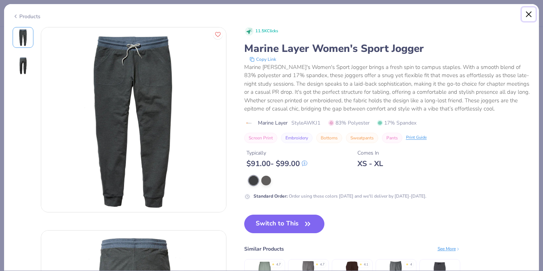
click at [526, 16] on button "Close" at bounding box center [529, 14] width 14 height 14
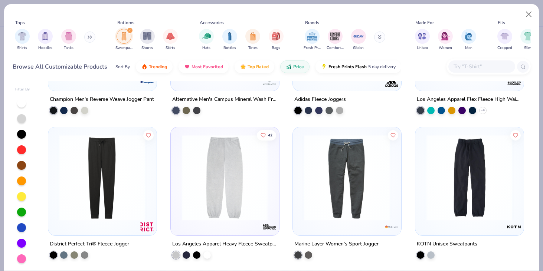
click at [469, 185] on img at bounding box center [469, 178] width 93 height 86
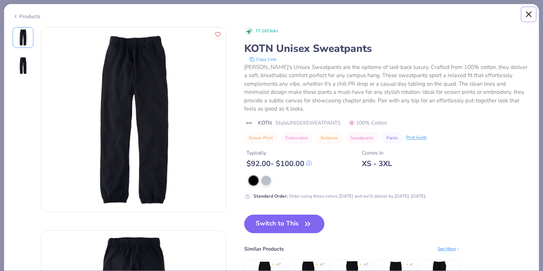
click at [530, 13] on button "Close" at bounding box center [529, 14] width 14 height 14
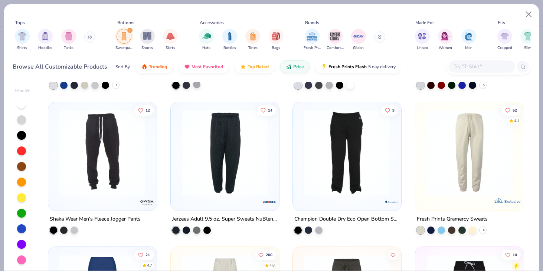
scroll to position [127, 0]
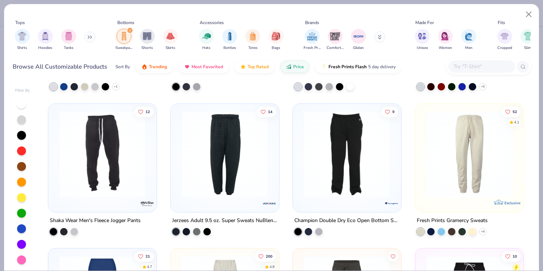
click at [329, 189] on img at bounding box center [346, 154] width 93 height 86
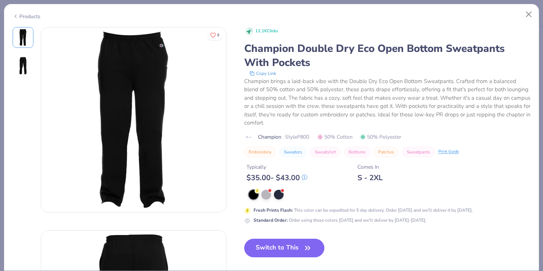
click at [31, 16] on div "Products" at bounding box center [27, 17] width 28 height 8
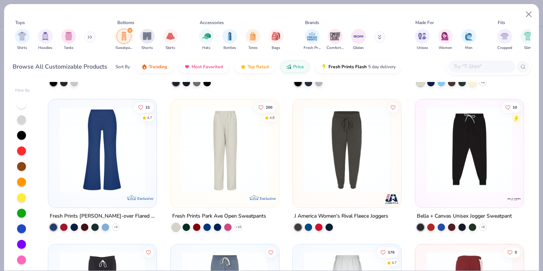
scroll to position [270, 0]
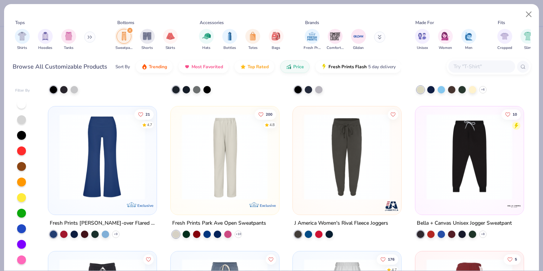
click at [93, 180] on img at bounding box center [102, 157] width 93 height 86
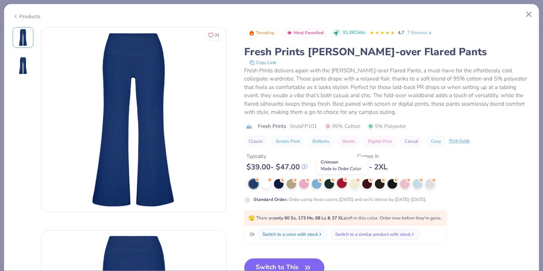
click at [344, 186] on div at bounding box center [342, 184] width 10 height 10
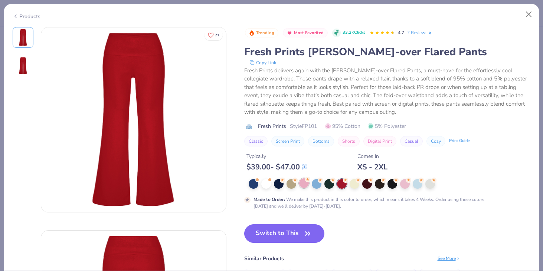
click at [302, 186] on div at bounding box center [304, 184] width 10 height 10
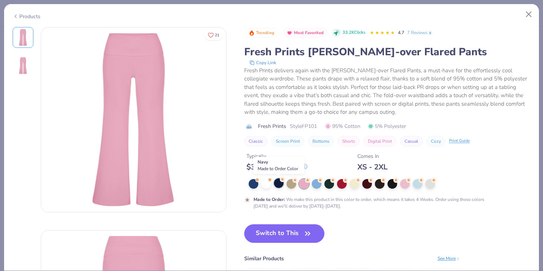
click at [284, 182] on icon at bounding box center [282, 179] width 5 height 5
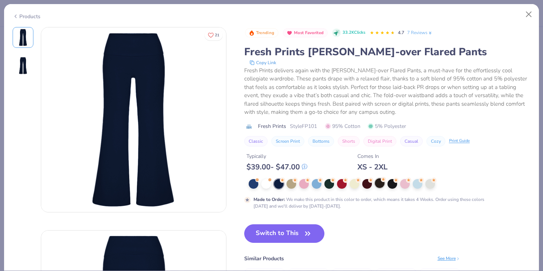
click at [375, 185] on div at bounding box center [380, 184] width 10 height 10
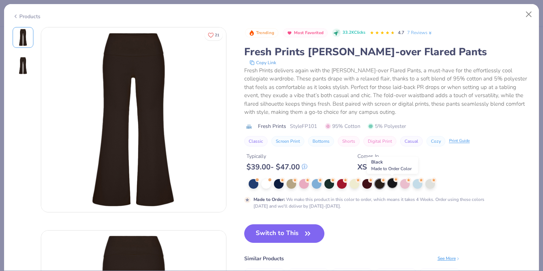
click at [393, 184] on div at bounding box center [393, 184] width 10 height 10
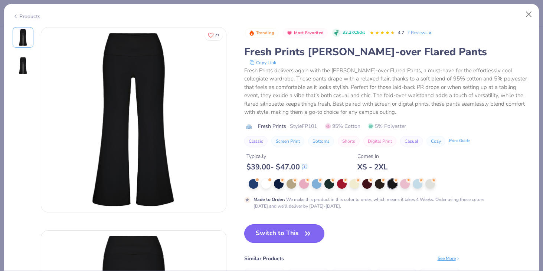
click at [294, 238] on button "Switch to This" at bounding box center [284, 234] width 81 height 19
type textarea "x"
type input "50"
type textarea "x"
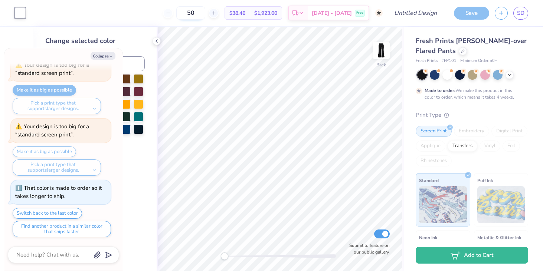
click at [205, 12] on input "50" at bounding box center [190, 12] width 29 height 13
type input "5"
type input "24"
type textarea "x"
type input "50"
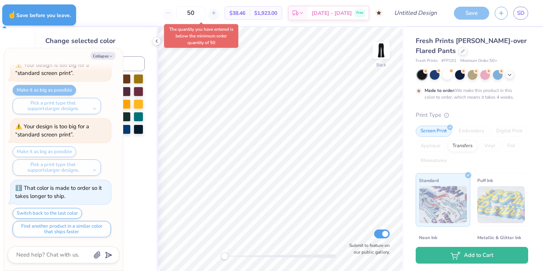
type textarea "x"
